Goal: Information Seeking & Learning: Learn about a topic

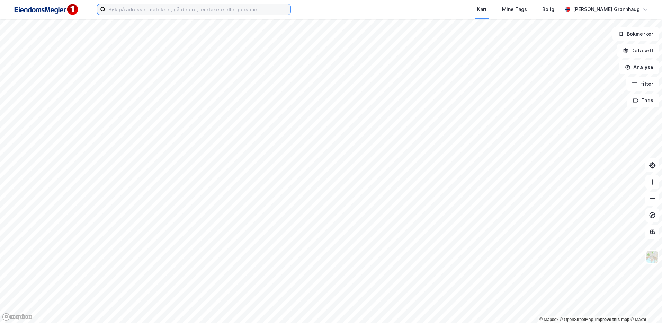
click at [122, 11] on input at bounding box center [198, 9] width 185 height 10
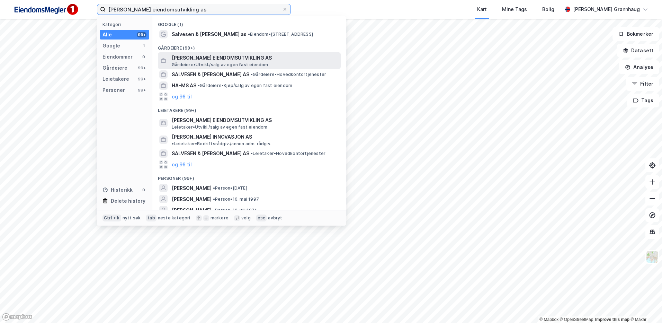
type input "thams eiendomsutvikling as"
click at [223, 59] on span "THAMS EIENDOMSUTVIKLING AS" at bounding box center [255, 58] width 166 height 8
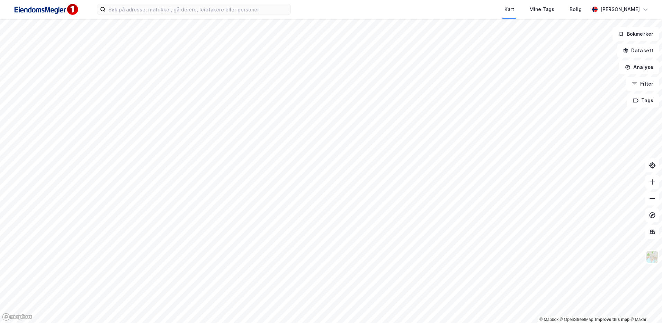
click at [178, 17] on div "Kart Mine Tags Bolig [PERSON_NAME]" at bounding box center [331, 9] width 662 height 19
click at [176, 10] on input at bounding box center [198, 9] width 185 height 10
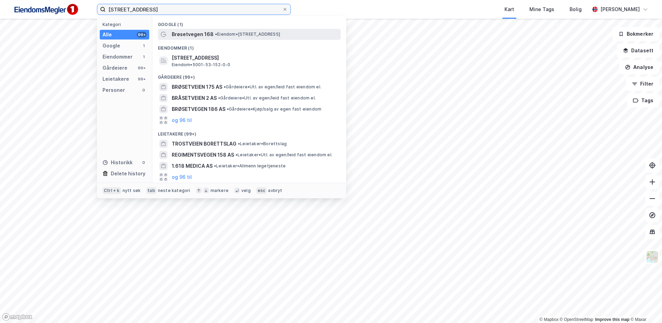
type input "brøsetveien 168"
click at [227, 37] on span "• Eiendom • Brøsetvegen 168, 7069 Trondheim" at bounding box center [247, 35] width 65 height 6
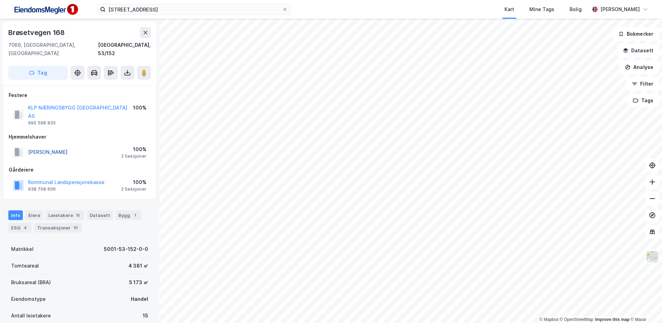
click at [0, 0] on button "PRESTHUS MARGRETHE" at bounding box center [0, 0] width 0 height 0
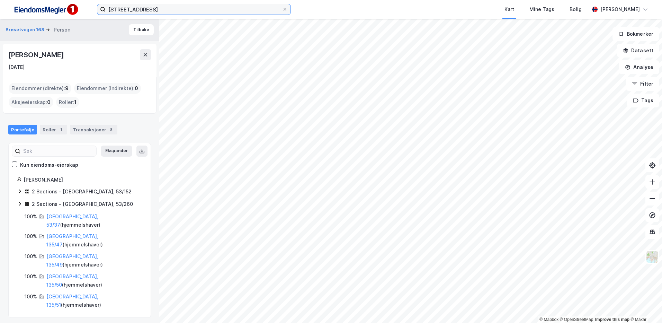
click at [156, 9] on input "brøsetveien 168" at bounding box center [194, 9] width 177 height 10
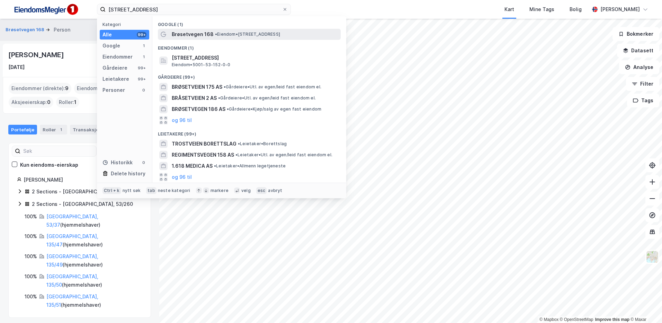
click at [211, 34] on span "Brøsetvegen 168" at bounding box center [193, 34] width 42 height 8
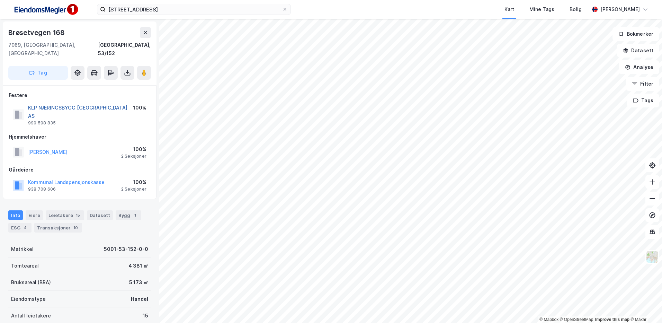
click at [0, 0] on button "KLP NÆRINGSBYGG TRONDHEIM AS" at bounding box center [0, 0] width 0 height 0
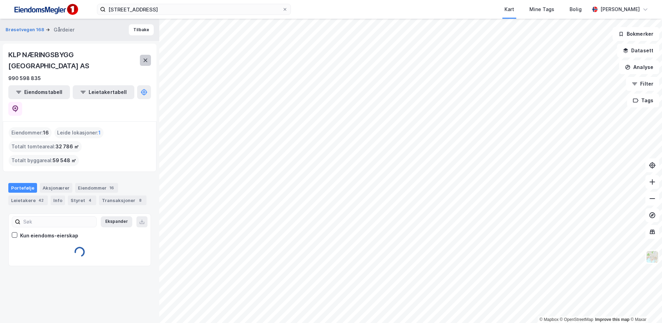
click at [142, 55] on button at bounding box center [145, 60] width 11 height 11
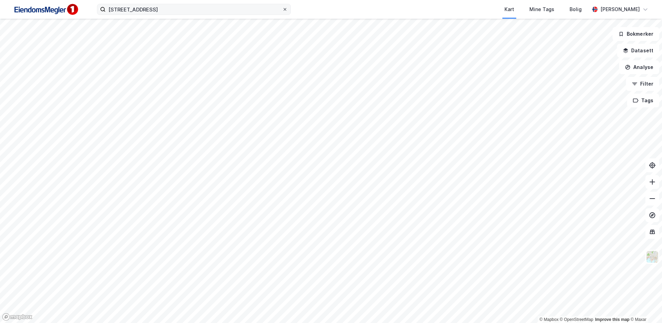
click at [284, 9] on icon at bounding box center [285, 9] width 4 height 4
click at [282, 9] on input "brøsetveien 168" at bounding box center [194, 9] width 177 height 10
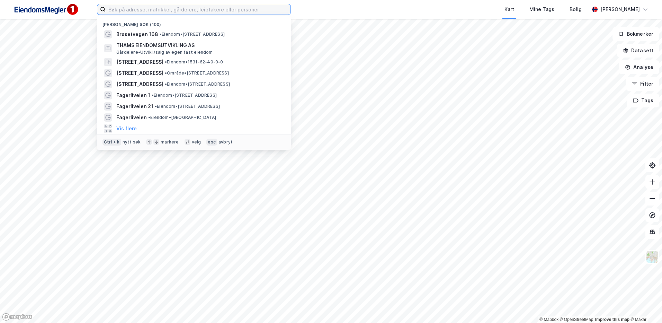
click at [158, 10] on input at bounding box center [198, 9] width 185 height 10
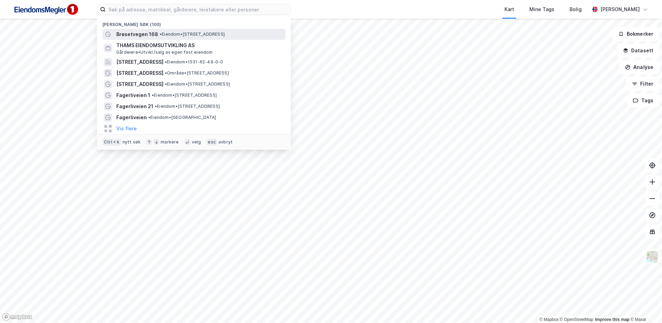
click at [160, 33] on span "•" at bounding box center [161, 34] width 2 height 5
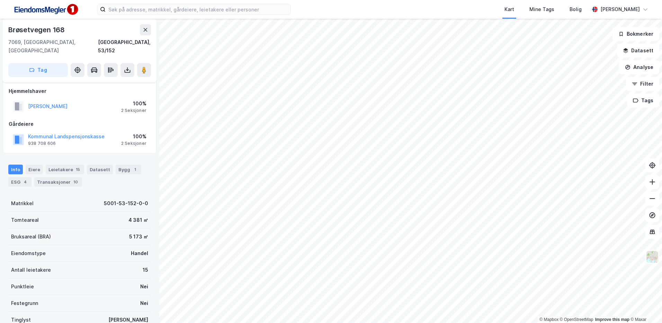
scroll to position [115, 0]
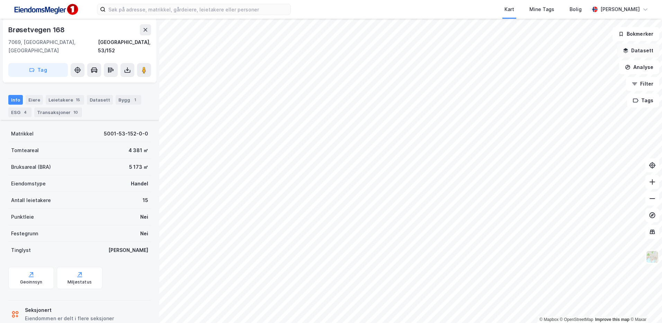
click at [646, 52] on button "Datasett" at bounding box center [638, 51] width 42 height 14
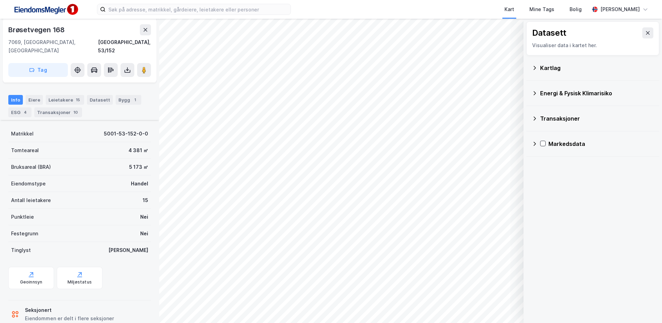
click at [553, 67] on div "Kartlag" at bounding box center [597, 68] width 114 height 8
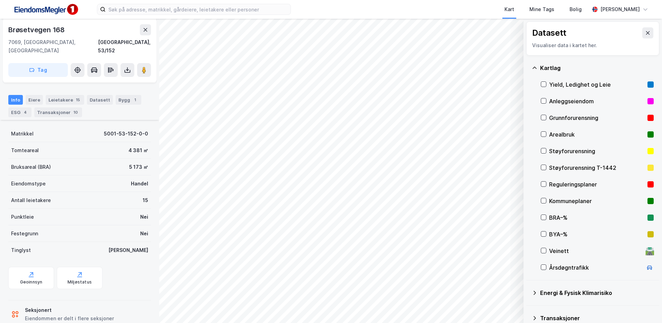
click at [548, 188] on div "Reguleringsplaner" at bounding box center [597, 184] width 113 height 17
click at [543, 183] on icon at bounding box center [544, 184] width 5 height 5
click at [546, 202] on icon at bounding box center [544, 200] width 5 height 5
click at [545, 202] on icon at bounding box center [544, 200] width 5 height 5
click at [41, 279] on div "Geoinnsyn" at bounding box center [31, 282] width 23 height 6
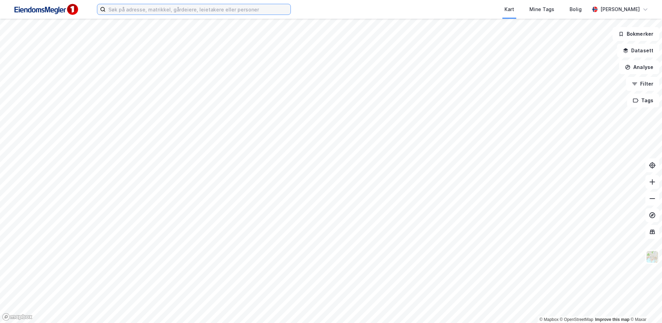
click at [144, 8] on input at bounding box center [198, 9] width 185 height 10
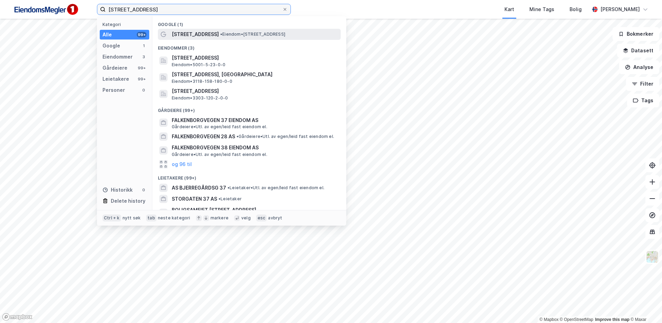
type input "falkenborgveien 37"
click at [222, 33] on span "•" at bounding box center [221, 34] width 2 height 5
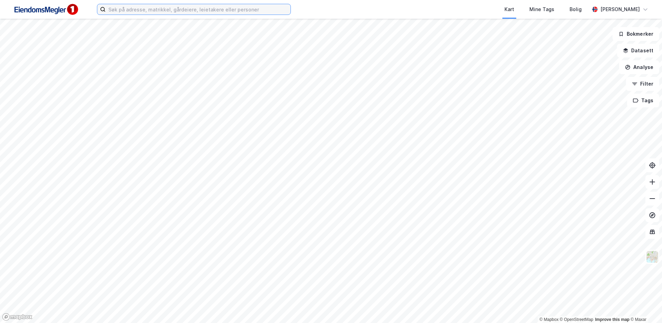
click at [248, 8] on input at bounding box center [198, 9] width 185 height 10
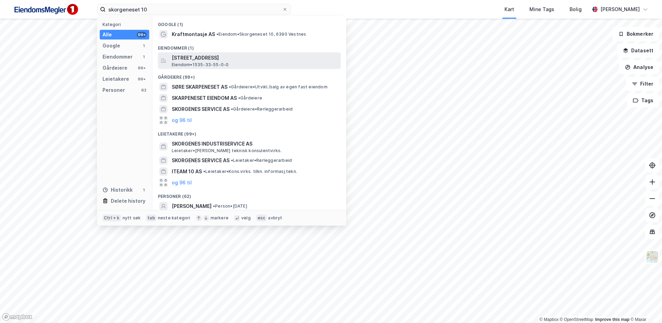
click at [219, 66] on span "Eiendom • 1535-33-55-0-0" at bounding box center [200, 65] width 57 height 6
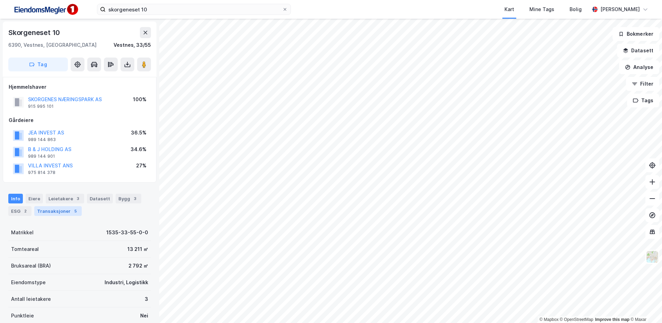
click at [43, 213] on div "Transaksjoner 5" at bounding box center [57, 211] width 47 height 10
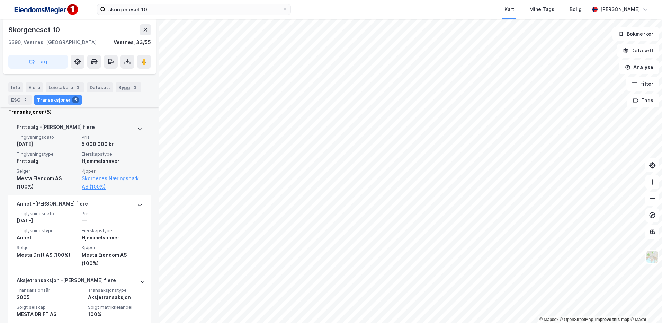
scroll to position [239, 0]
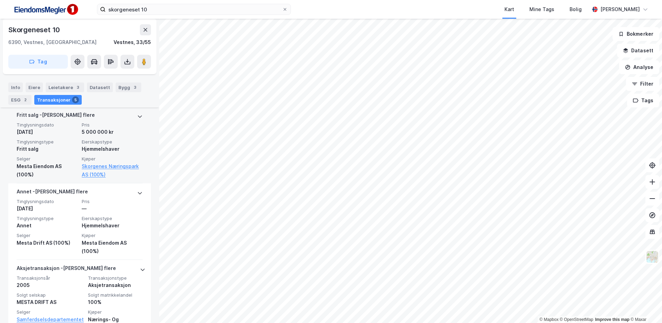
click at [116, 144] on span "Eierskapstype" at bounding box center [112, 142] width 61 height 6
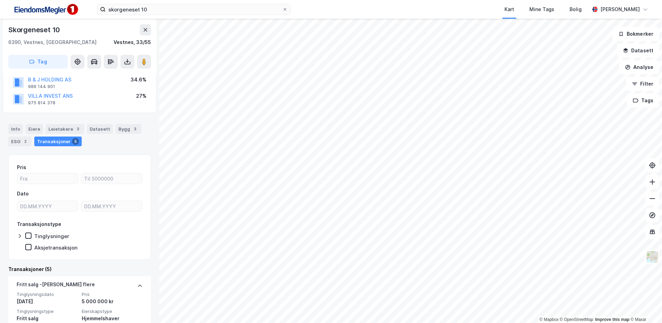
scroll to position [0, 0]
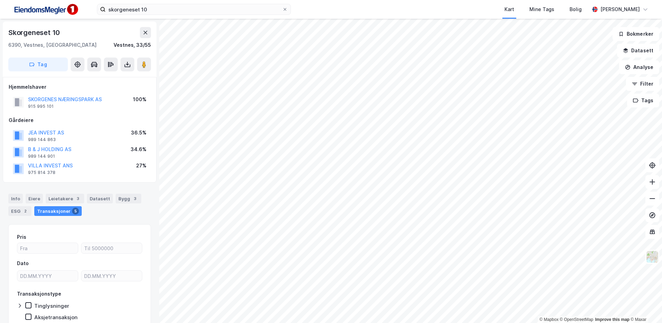
click at [82, 96] on div "SKORGENES NÆRINGSPARK AS" at bounding box center [65, 99] width 74 height 8
click at [0, 0] on button "SKORGENES NÆRINGSPARK AS" at bounding box center [0, 0] width 0 height 0
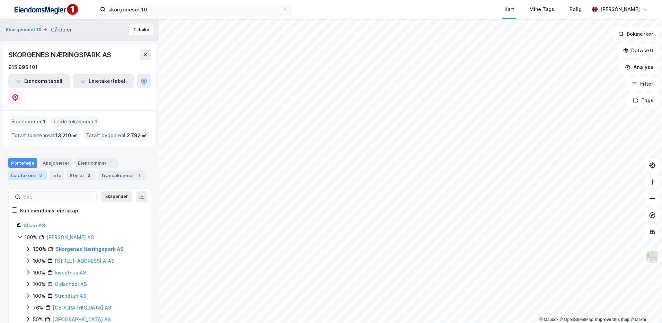
click at [29, 170] on div "Leietakere 3" at bounding box center [27, 175] width 38 height 10
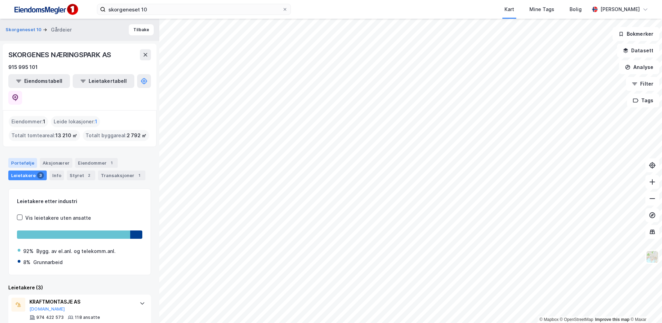
click at [26, 158] on div "Portefølje" at bounding box center [22, 163] width 29 height 10
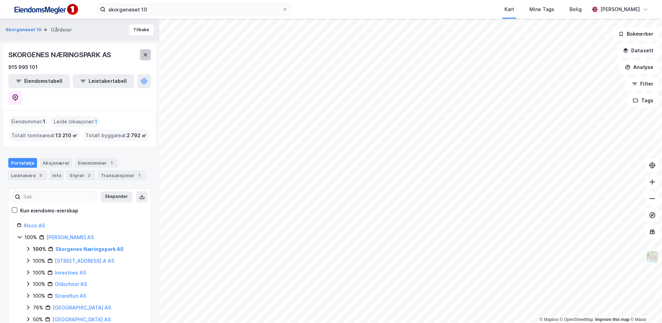
click at [144, 54] on icon at bounding box center [146, 55] width 6 height 6
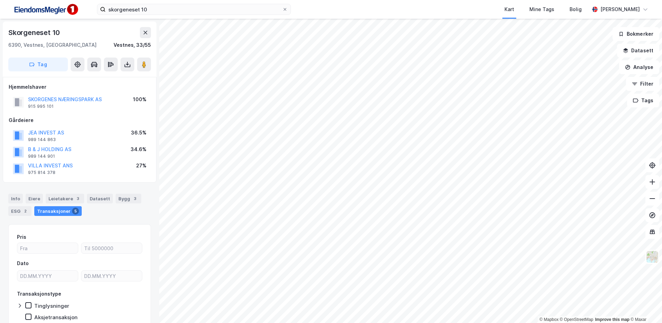
scroll to position [6, 0]
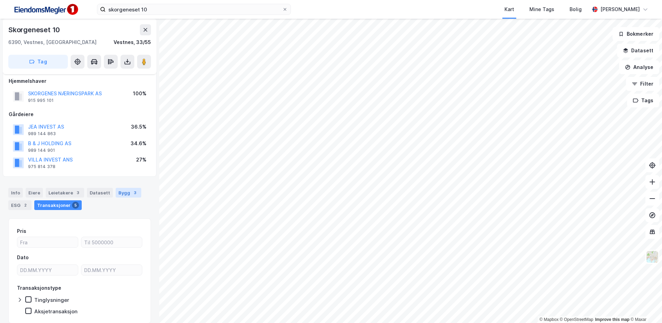
click at [132, 189] on div "3" at bounding box center [135, 192] width 7 height 7
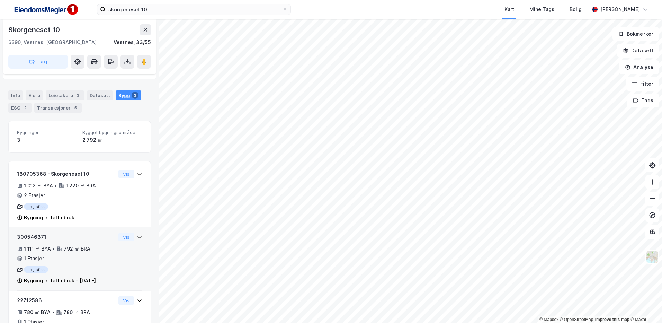
scroll to position [104, 0]
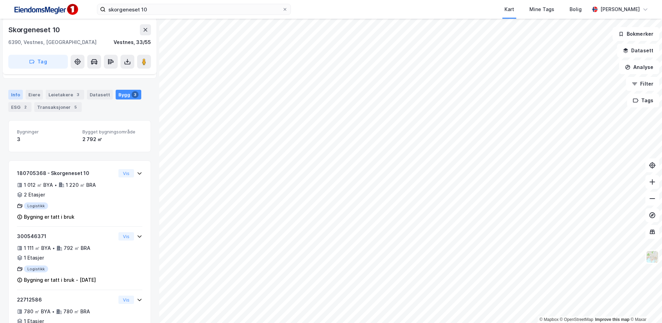
click at [9, 96] on div "Info" at bounding box center [15, 95] width 15 height 10
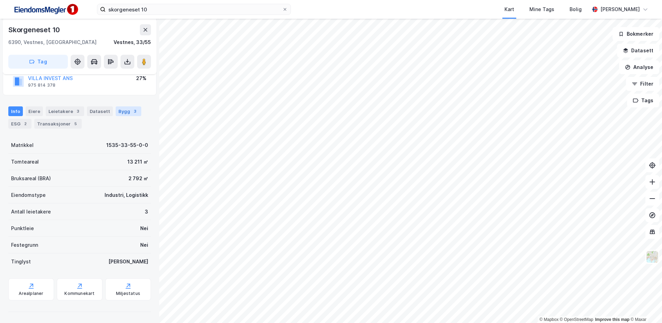
click at [120, 114] on div "Bygg 3" at bounding box center [129, 111] width 26 height 10
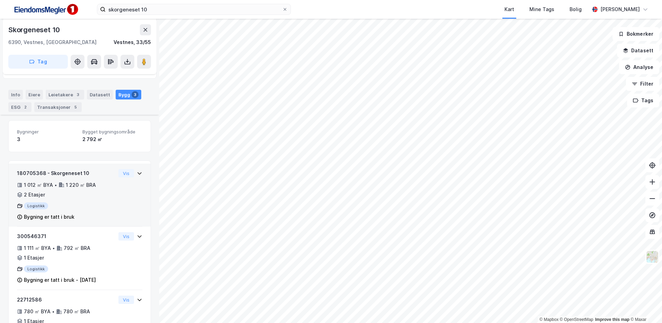
scroll to position [139, 0]
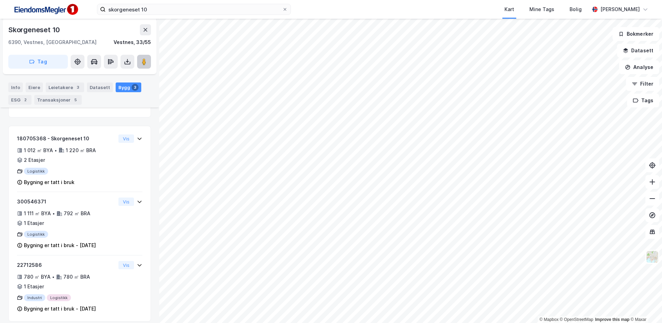
click at [143, 64] on image at bounding box center [144, 61] width 4 height 7
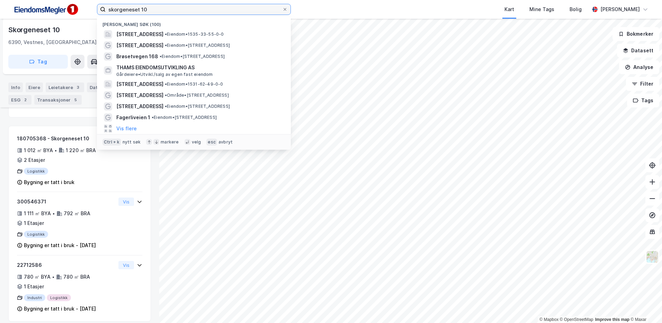
drag, startPoint x: 166, startPoint y: 12, endPoint x: 54, endPoint y: 14, distance: 111.6
click at [54, 14] on div "skorgeneset 10 Nylige søk (100) Skorgeneset 10, 6390, VESTNES, VESTNES • Eiendo…" at bounding box center [331, 9] width 662 height 19
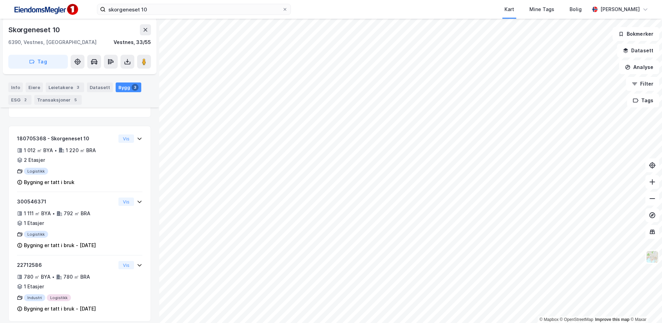
click at [338, 7] on div "Kart Mine Tags Bolig" at bounding box center [456, 9] width 265 height 19
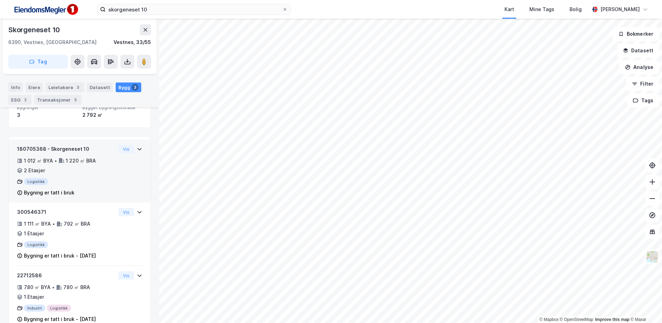
scroll to position [0, 0]
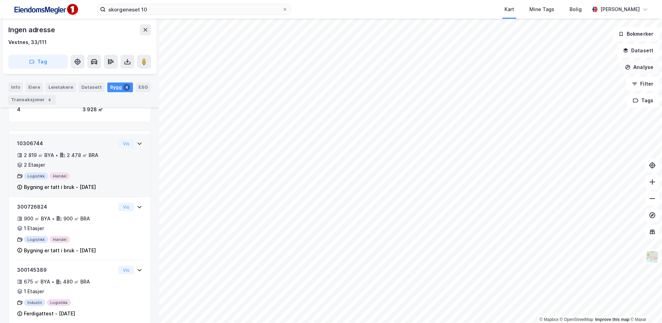
scroll to position [95, 0]
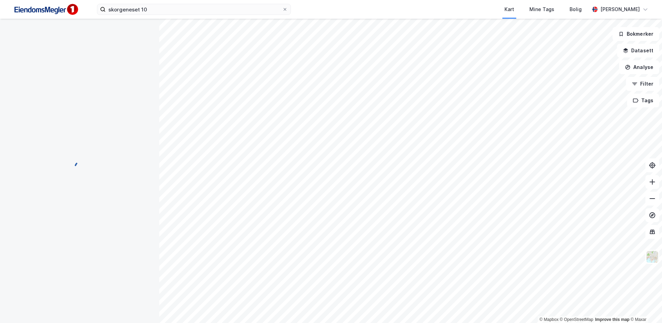
scroll to position [95, 0]
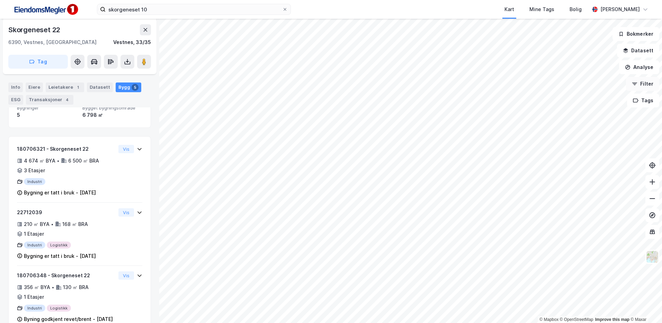
click at [643, 83] on button "Filter" at bounding box center [642, 84] width 33 height 14
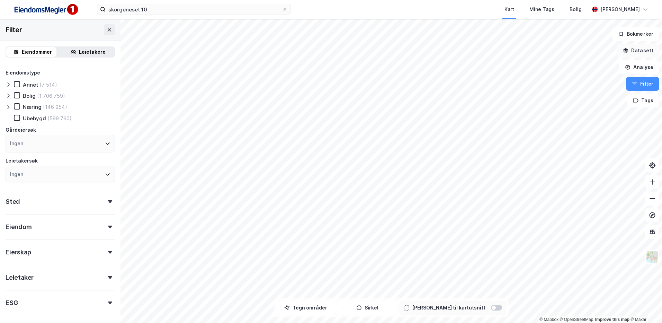
click at [630, 55] on button "Datasett" at bounding box center [638, 51] width 42 height 14
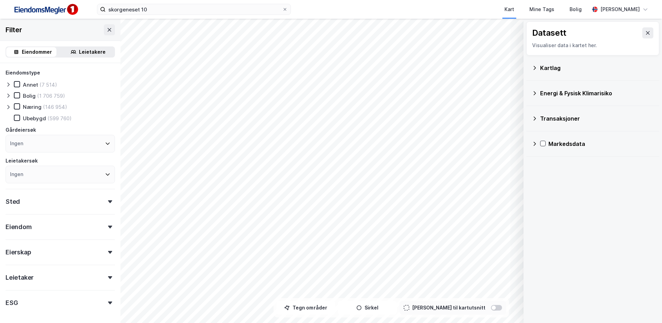
click at [636, 35] on div "Datasett" at bounding box center [593, 32] width 121 height 11
click at [643, 36] on button at bounding box center [648, 32] width 11 height 11
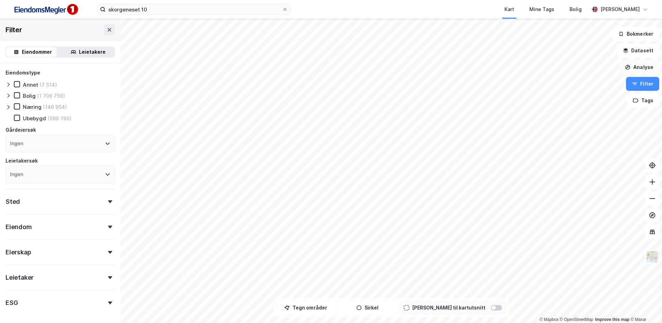
click at [644, 71] on button "Analyse" at bounding box center [639, 67] width 40 height 14
click at [636, 47] on button "Datasett" at bounding box center [638, 51] width 42 height 14
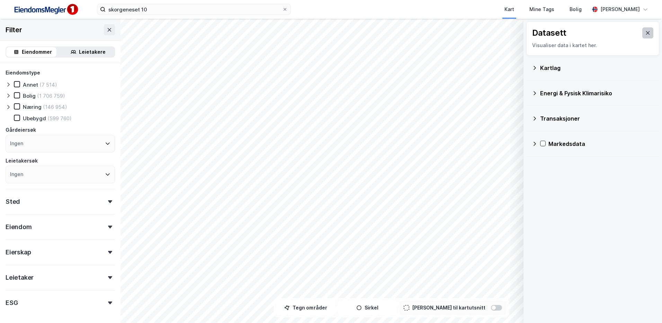
click at [646, 33] on button at bounding box center [648, 32] width 11 height 11
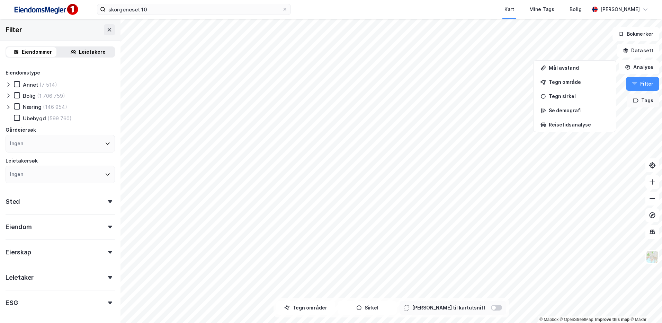
click at [648, 100] on button "Tags" at bounding box center [643, 101] width 32 height 14
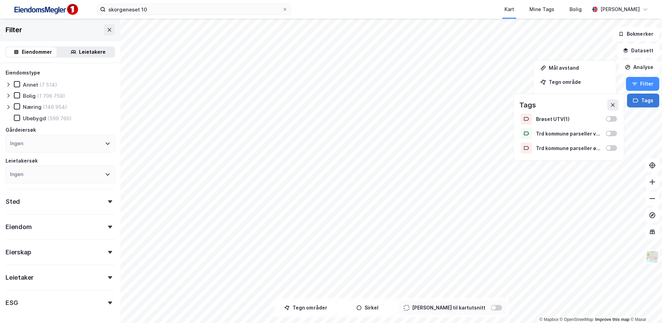
click at [648, 100] on button "Tags" at bounding box center [643, 101] width 32 height 14
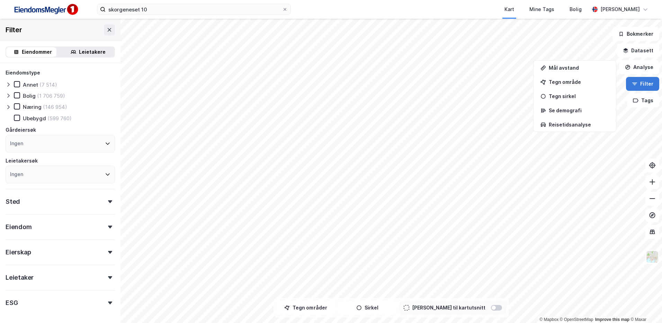
click at [648, 82] on button "Filter" at bounding box center [642, 84] width 33 height 14
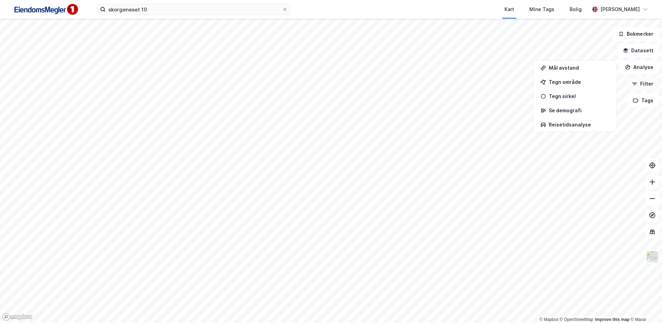
click at [648, 82] on button "Filter" at bounding box center [642, 84] width 33 height 14
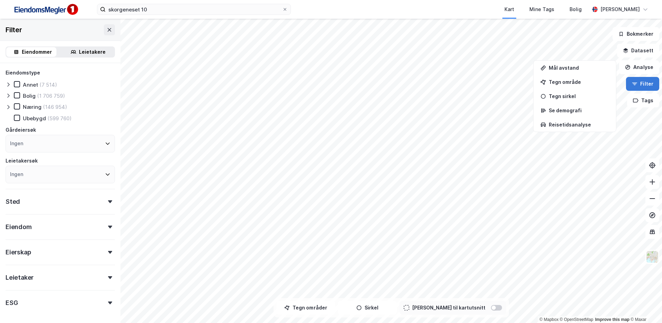
click at [646, 82] on button "Filter" at bounding box center [642, 84] width 33 height 14
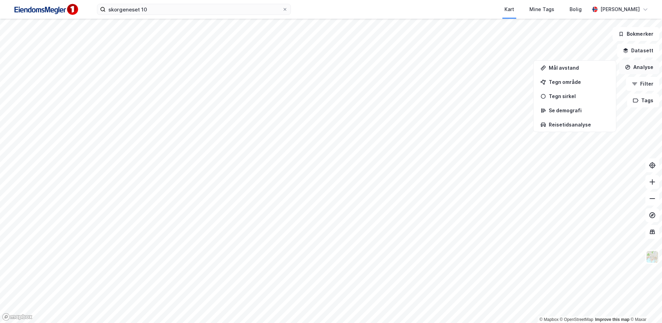
click at [646, 69] on button "Analyse" at bounding box center [639, 67] width 40 height 14
click at [649, 54] on button "Datasett" at bounding box center [638, 51] width 42 height 14
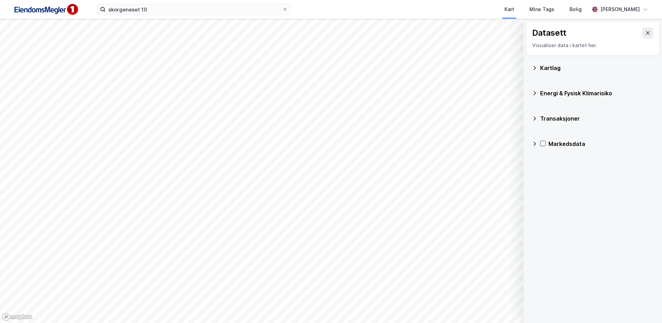
click at [565, 106] on div "Transaksjoner" at bounding box center [593, 118] width 133 height 25
click at [565, 111] on div "Transaksjoner" at bounding box center [593, 118] width 122 height 17
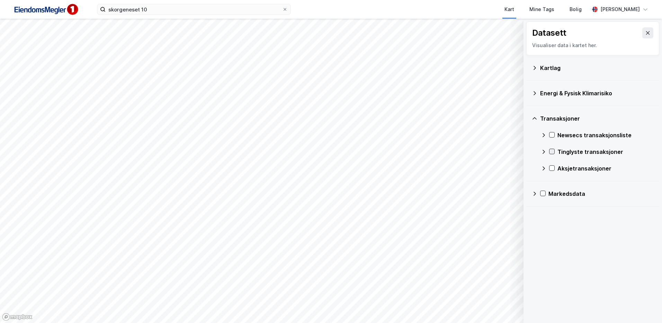
click at [552, 150] on icon at bounding box center [552, 151] width 5 height 5
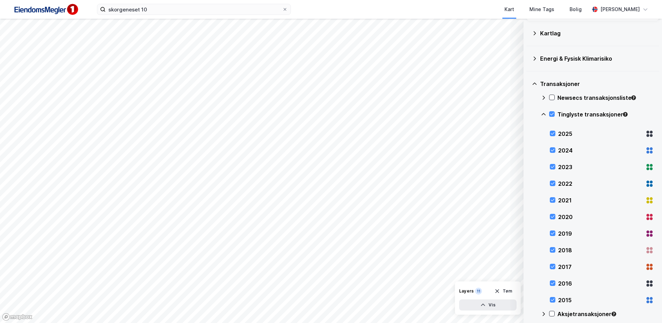
scroll to position [69, 0]
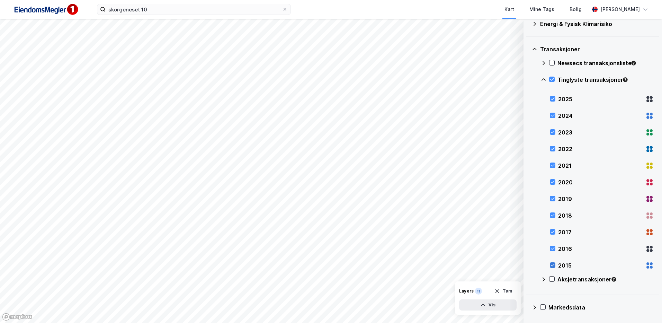
click at [553, 264] on icon at bounding box center [553, 265] width 5 height 5
click at [552, 248] on icon at bounding box center [553, 248] width 5 height 5
click at [553, 235] on div at bounding box center [553, 232] width 6 height 6
click at [554, 217] on icon at bounding box center [553, 215] width 5 height 5
click at [552, 232] on icon at bounding box center [553, 231] width 5 height 5
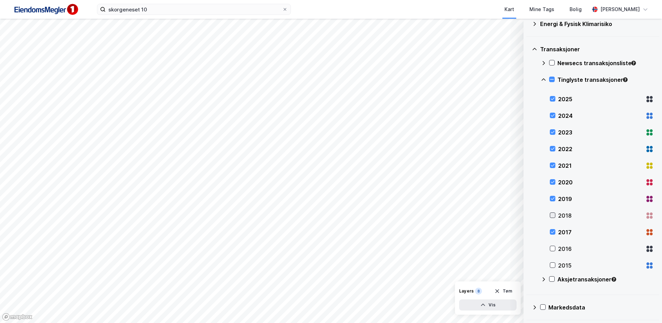
click at [551, 215] on icon at bounding box center [553, 215] width 5 height 5
click at [555, 247] on icon at bounding box center [553, 248] width 4 height 2
click at [554, 265] on icon at bounding box center [553, 265] width 5 height 5
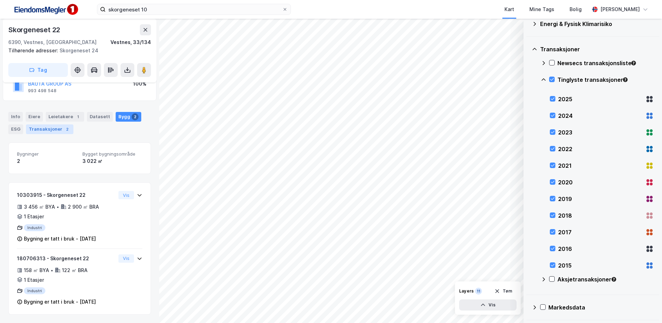
click at [57, 132] on div "Transaksjoner 2" at bounding box center [49, 129] width 47 height 10
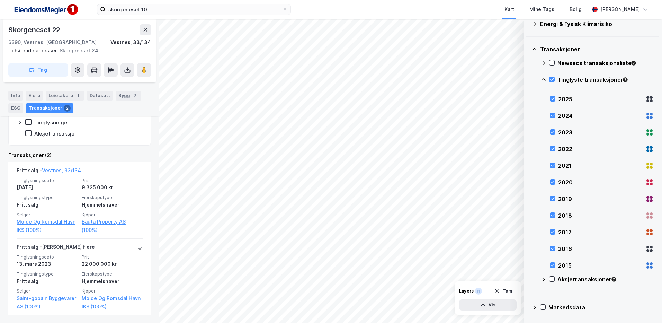
scroll to position [159, 0]
click at [164, 7] on input "skorgeneset 10" at bounding box center [194, 9] width 177 height 10
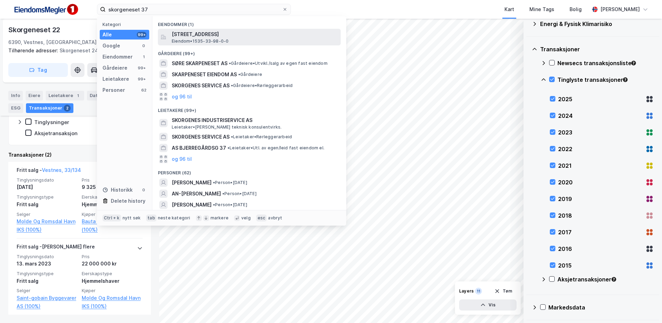
click at [179, 36] on span "Skorgeneset 37, 6390, VESTNES, VESTNES" at bounding box center [255, 34] width 166 height 8
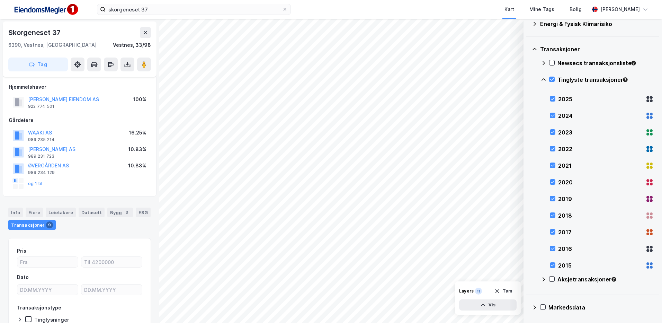
scroll to position [45, 0]
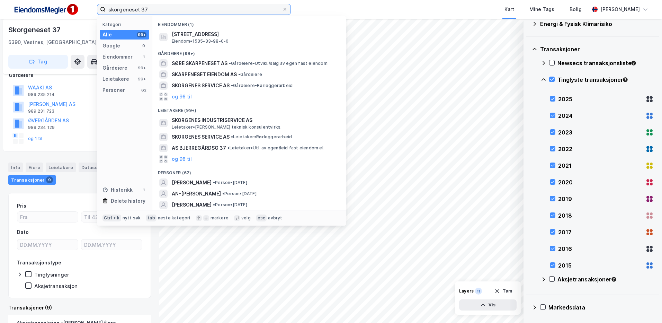
drag, startPoint x: 184, startPoint y: 9, endPoint x: 32, endPoint y: 7, distance: 151.4
click at [32, 7] on div "skorgeneset 37 Kategori Alle 99+ Google 0 Eiendommer 1 Gårdeiere 99+ Leietakere…" at bounding box center [331, 9] width 662 height 19
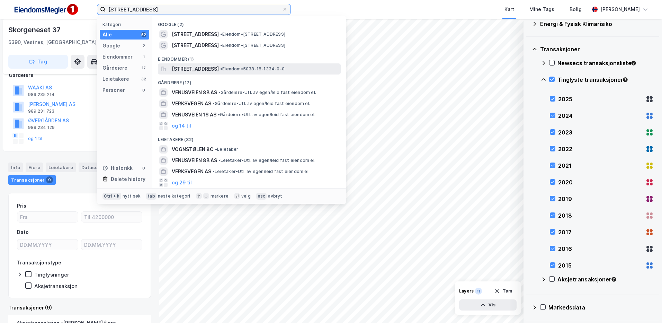
type input "venusvegen 8c"
click at [219, 66] on span "Venusvegen 8C, 7652, VERDAL, VERDAL" at bounding box center [195, 69] width 47 height 8
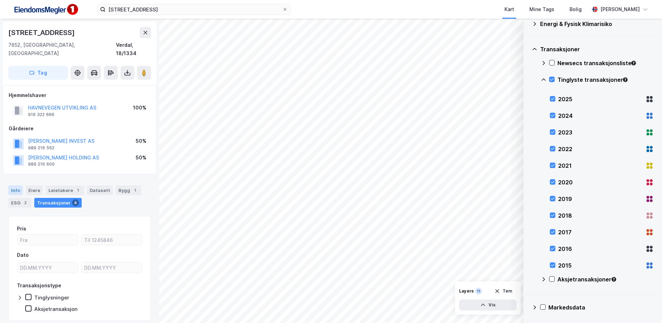
click at [17, 185] on div "Info" at bounding box center [15, 190] width 15 height 10
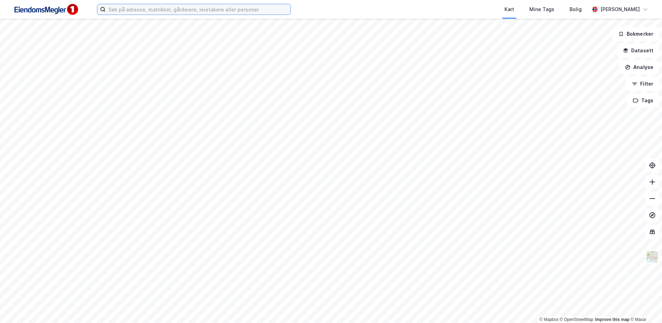
click at [127, 6] on input at bounding box center [198, 9] width 185 height 10
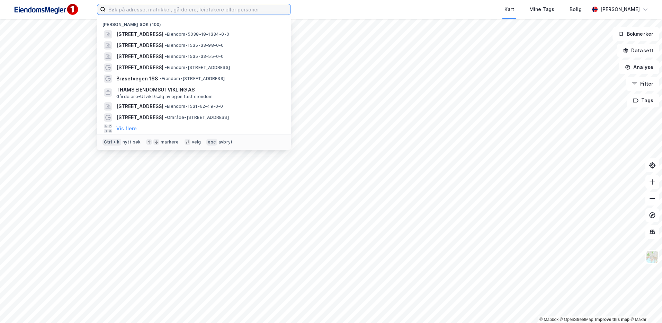
click at [132, 6] on input at bounding box center [198, 9] width 185 height 10
paste input "Roan Havn 37"
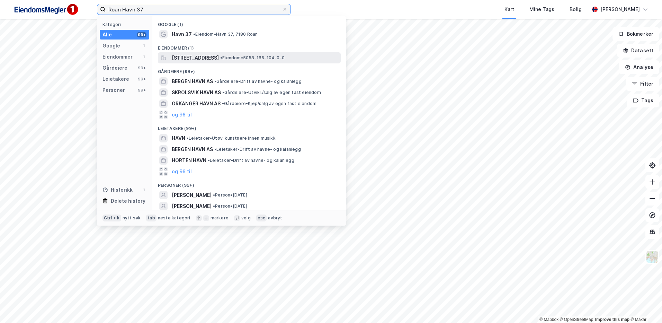
type input "Roan Havn 37"
click at [213, 62] on div "Roan havn 37, 7180, ROAN, ÅFJORD • Eiendom • 5058-165-104-0-0" at bounding box center [249, 57] width 183 height 11
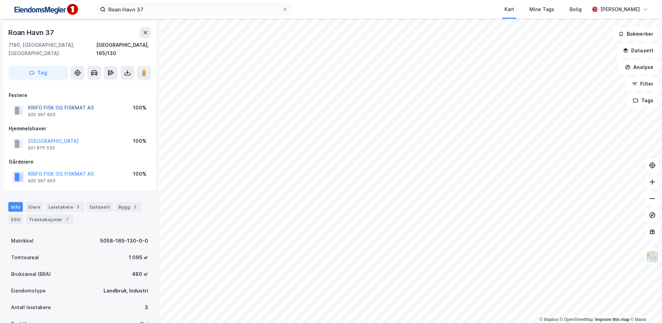
click at [0, 0] on button "KRIFO FISK OG FISKMAT AS" at bounding box center [0, 0] width 0 height 0
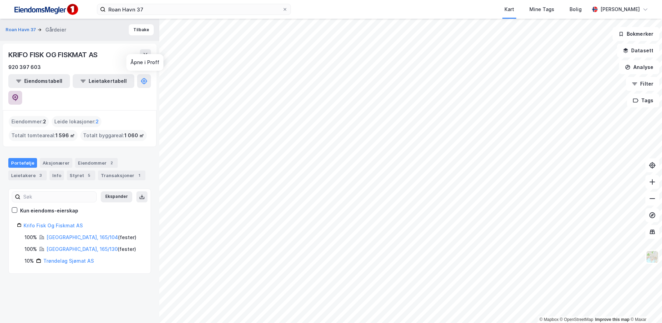
click at [22, 91] on button at bounding box center [15, 98] width 14 height 14
click at [146, 55] on icon at bounding box center [146, 54] width 4 height 3
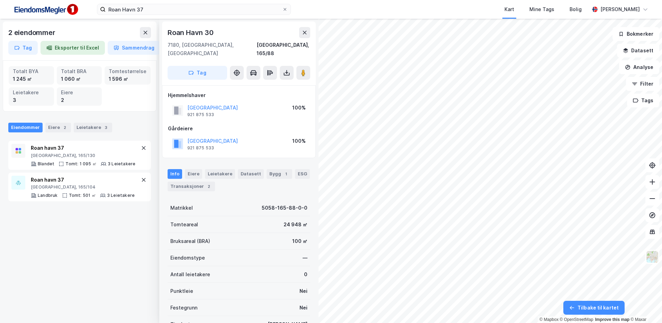
scroll to position [1, 0]
click at [311, 36] on div "Roan Havn 30 7180, Roan, Trøndelag Åfjord, 165/88 Tag" at bounding box center [239, 53] width 154 height 64
click at [303, 34] on icon at bounding box center [305, 32] width 6 height 6
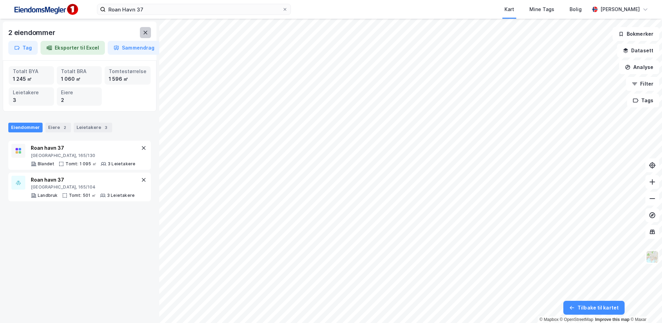
click at [143, 36] on button at bounding box center [145, 32] width 11 height 11
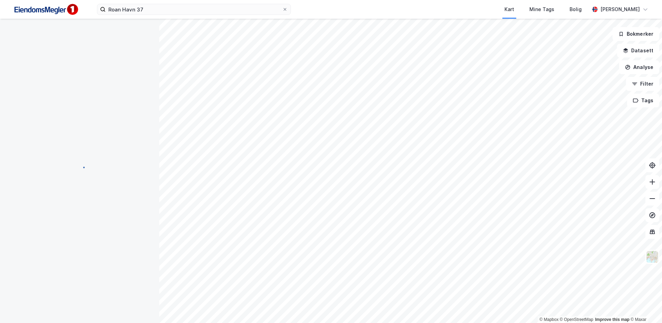
scroll to position [1, 0]
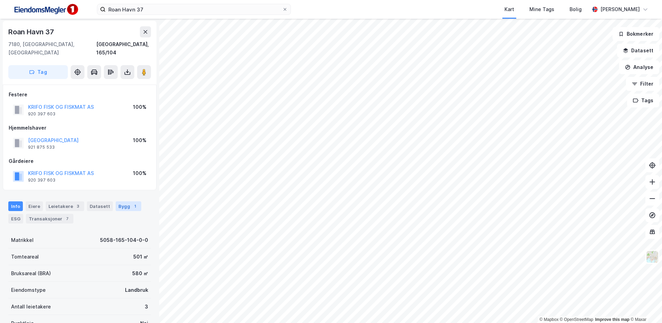
click at [123, 201] on div "Bygg 1" at bounding box center [129, 206] width 26 height 10
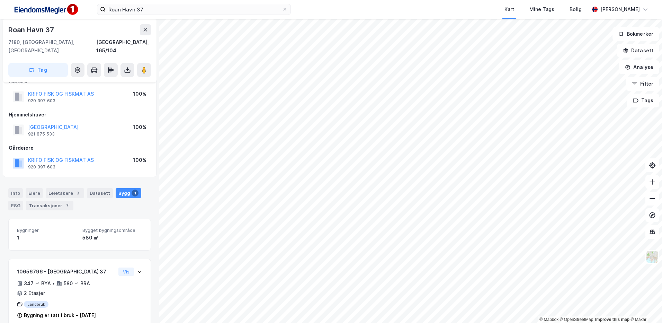
scroll to position [19, 0]
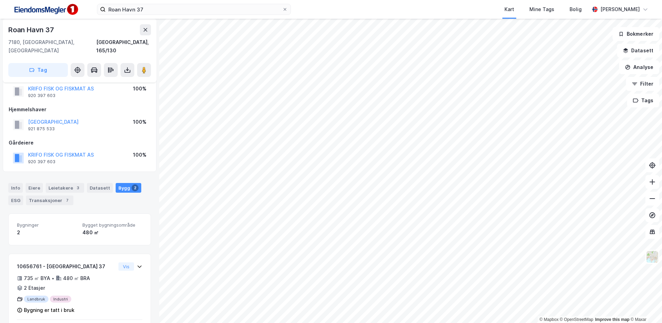
scroll to position [72, 0]
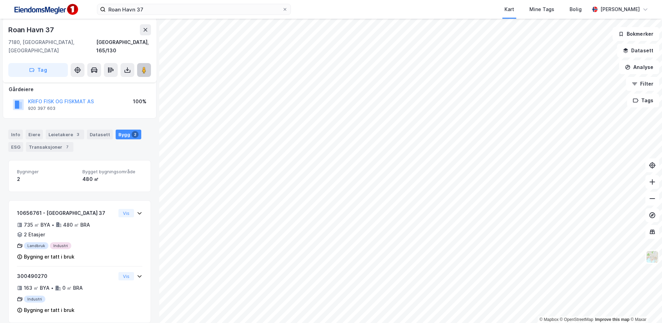
click at [147, 67] on icon at bounding box center [144, 70] width 7 height 7
click at [635, 50] on button "Datasett" at bounding box center [638, 51] width 42 height 14
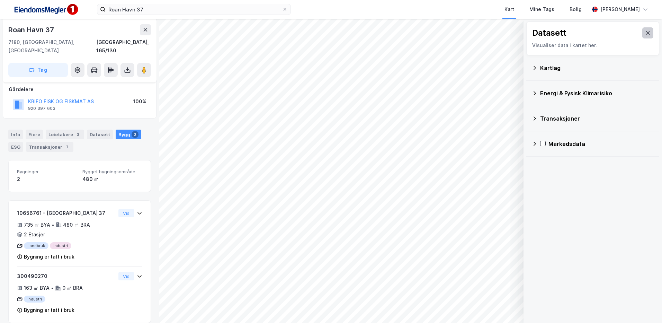
click at [645, 31] on icon at bounding box center [648, 33] width 6 height 6
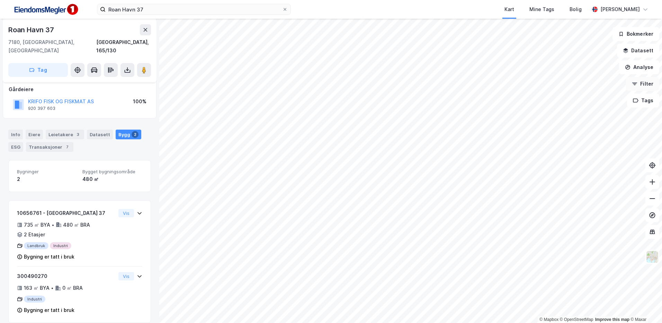
click at [645, 82] on button "Filter" at bounding box center [642, 84] width 33 height 14
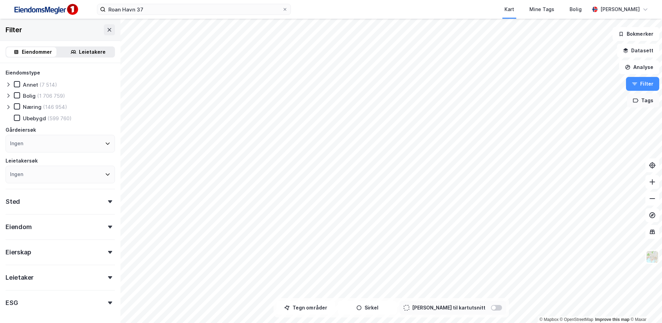
click at [650, 106] on button "Tags" at bounding box center [643, 101] width 32 height 14
click at [643, 65] on button "Analyse" at bounding box center [639, 67] width 40 height 14
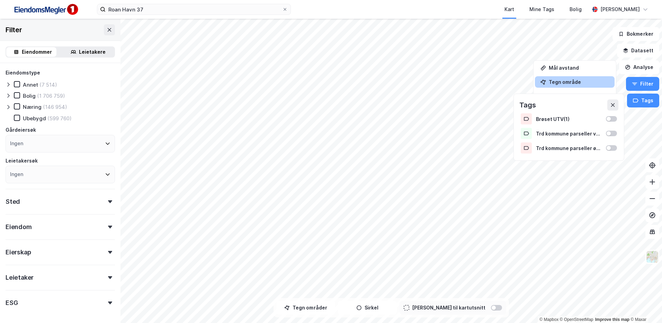
click at [566, 82] on div "Tegn område" at bounding box center [579, 82] width 60 height 6
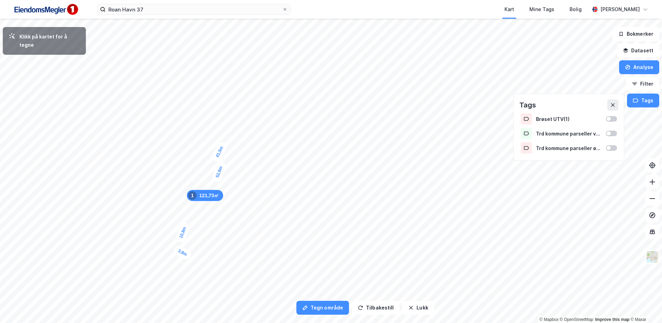
click at [189, 256] on div "3,9m" at bounding box center [183, 252] width 20 height 17
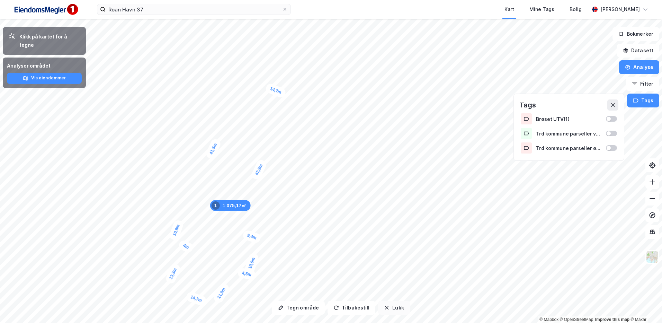
click at [389, 313] on button "Lukk" at bounding box center [394, 308] width 32 height 14
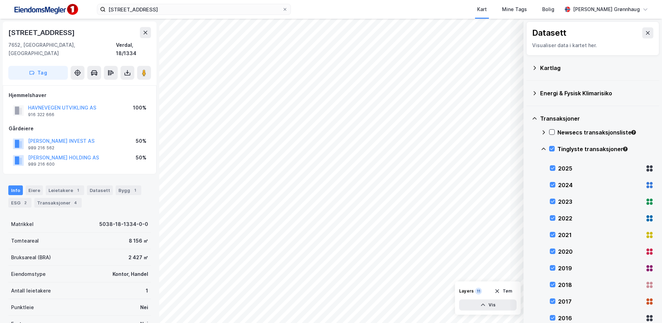
scroll to position [69, 0]
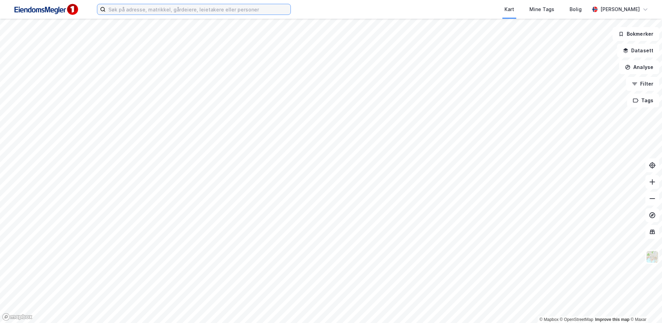
click at [131, 11] on input at bounding box center [198, 9] width 185 height 10
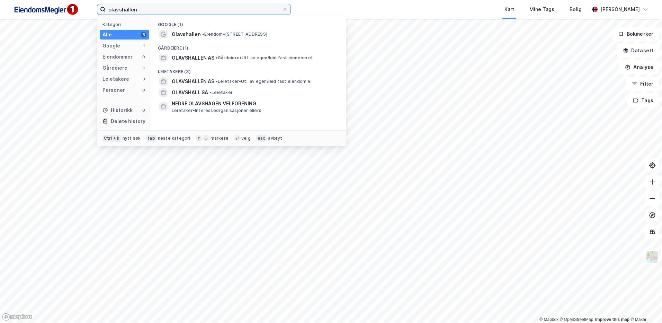
type input "olavshallen"
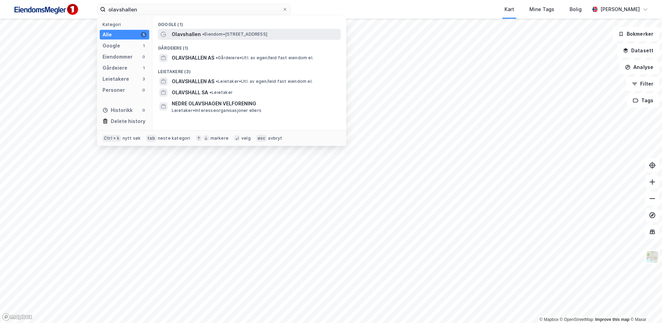
click at [188, 36] on span "Olavshallen" at bounding box center [186, 34] width 29 height 8
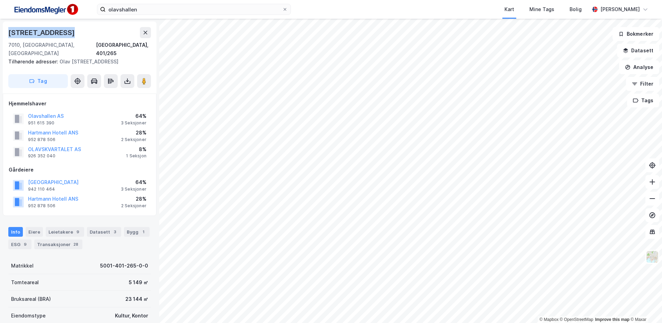
drag, startPoint x: 77, startPoint y: 30, endPoint x: 5, endPoint y: 33, distance: 72.8
click at [5, 33] on div "[STREET_ADDRESS] Tilhørende adresser: [PERSON_NAME][STREET_ADDRESS], [STREET_AD…" at bounding box center [80, 57] width 154 height 72
copy div "[STREET_ADDRESS]"
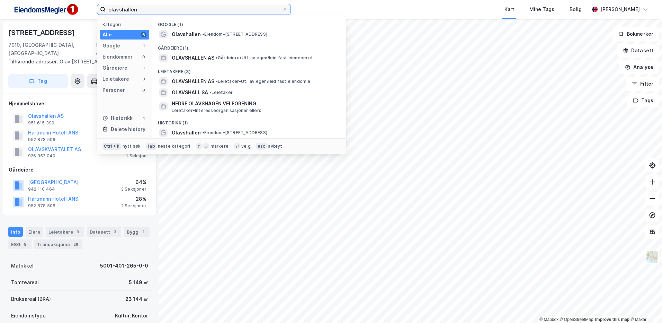
click at [150, 11] on input "olavshallen" at bounding box center [194, 9] width 177 height 10
click at [30, 220] on div "Info [PERSON_NAME] 9 Datasett 3 Bygg 1 ESG 9 Transaksjoner 28" at bounding box center [79, 235] width 159 height 33
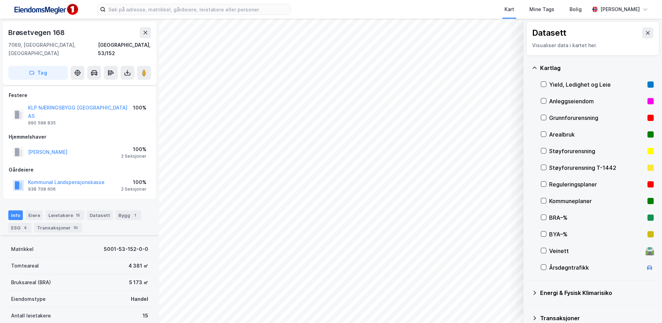
scroll to position [115, 0]
